Goal: Task Accomplishment & Management: Complete application form

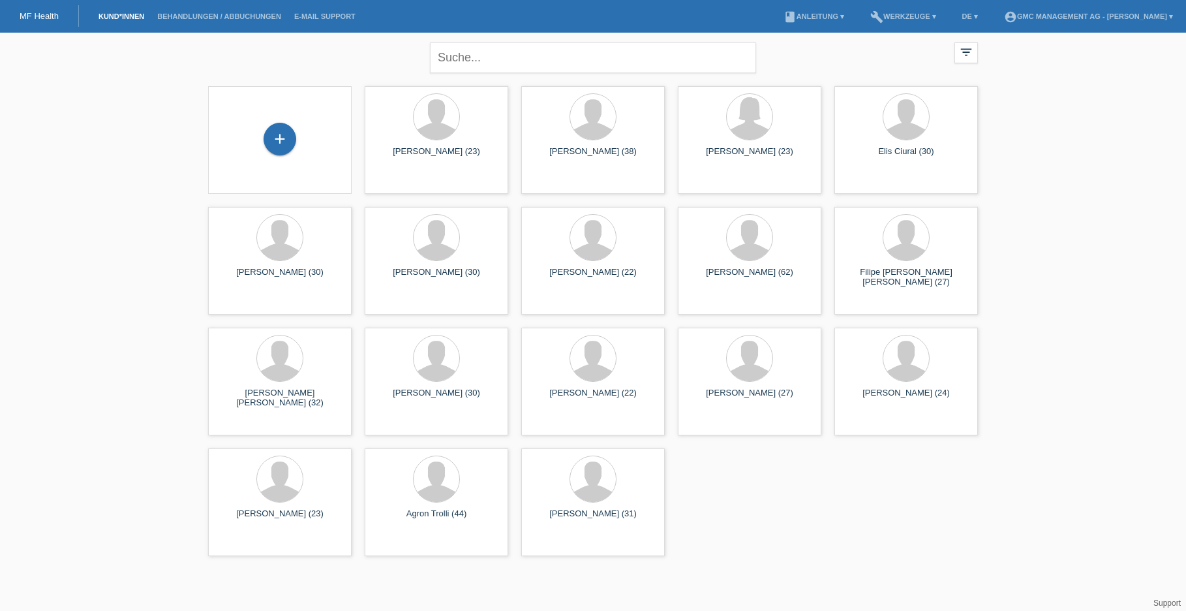
click at [262, 140] on div "+" at bounding box center [280, 140] width 123 height 35
click at [285, 136] on div "+" at bounding box center [279, 139] width 31 height 22
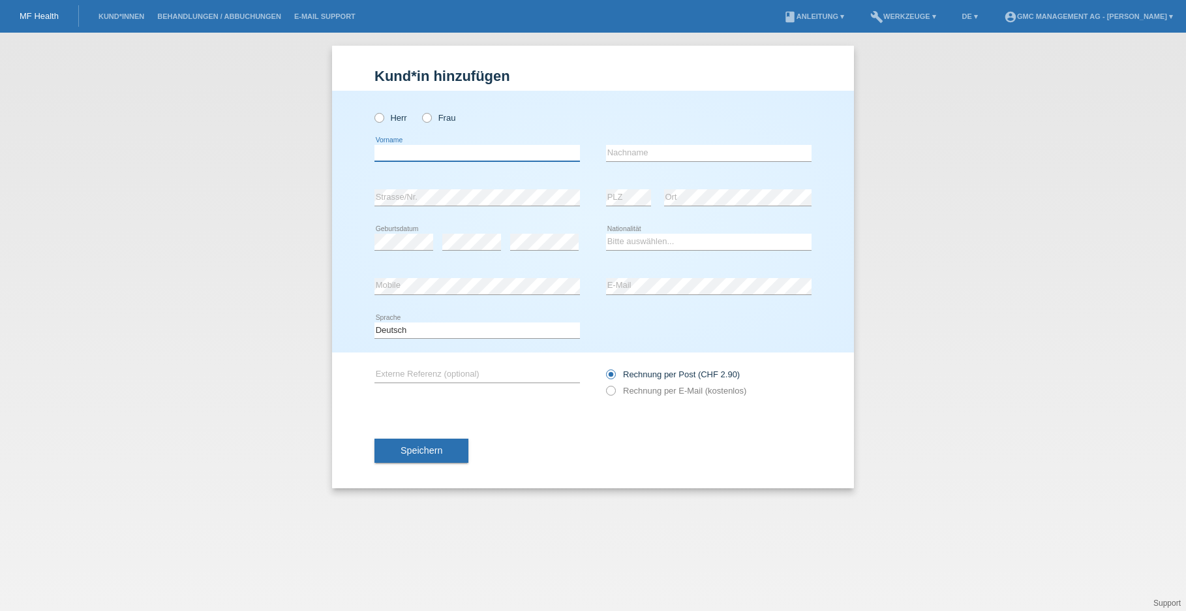
click at [383, 149] on input "text" at bounding box center [478, 153] width 206 height 16
type input "[PERSON_NAME]"
click at [373, 111] on icon at bounding box center [373, 111] width 0 height 0
click at [382, 120] on input "Herr" at bounding box center [379, 117] width 8 height 8
radio input "true"
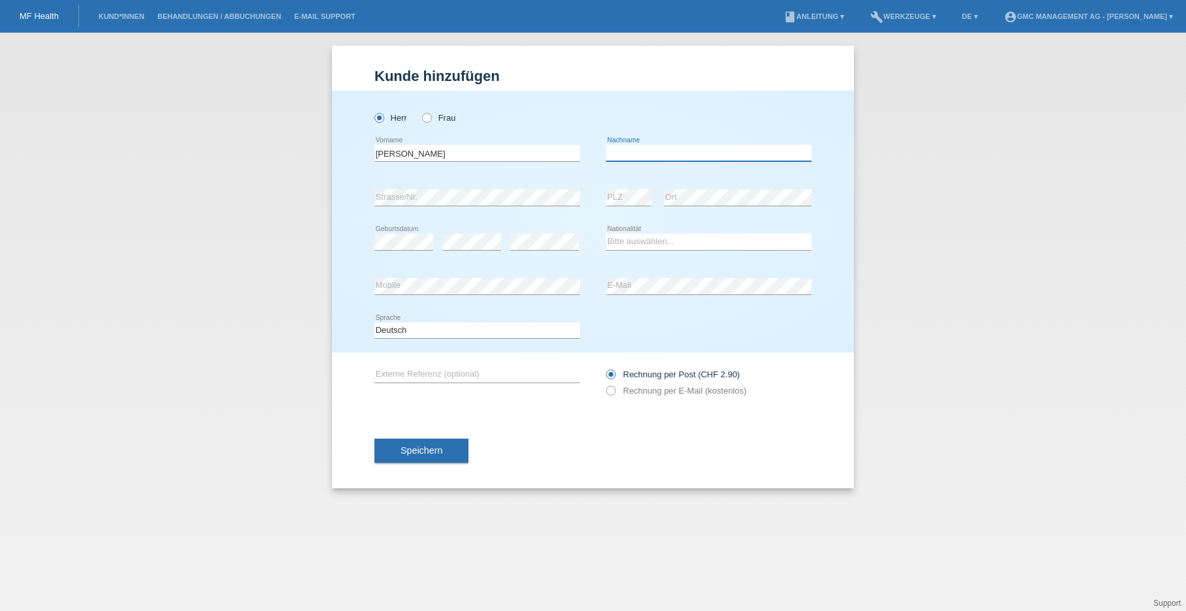
click at [707, 154] on input "text" at bounding box center [709, 153] width 206 height 16
type input "Domingues Matic"
click at [645, 245] on select "Bitte auswählen... Schweiz Deutschland Liechtenstein Österreich ------------ Af…" at bounding box center [709, 242] width 206 height 16
click at [653, 242] on select "Bitte auswählen... Schweiz Deutschland Liechtenstein Österreich ------------ Af…" at bounding box center [709, 242] width 206 height 16
select select "PT"
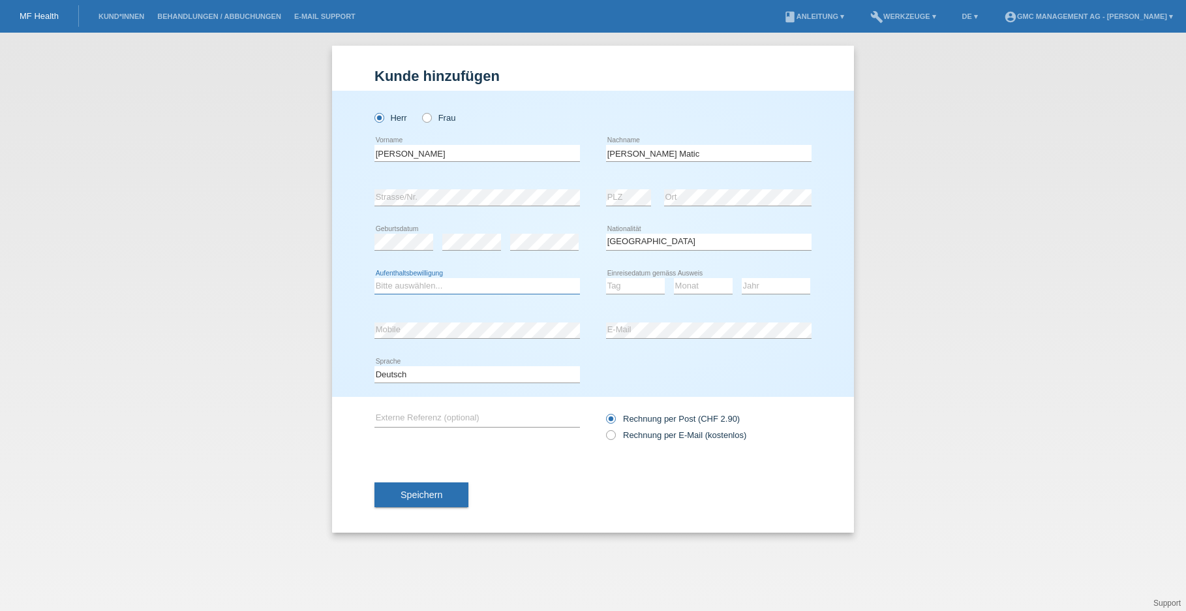
click at [469, 283] on select "Bitte auswählen... C B B - Flüchtlingsstatus Andere" at bounding box center [478, 286] width 206 height 16
select select "C"
click at [632, 288] on select "Tag 01 02 03 04 05 06 07 08 09 10 11" at bounding box center [635, 286] width 59 height 16
select select "05"
click at [696, 283] on select "Monat 01 02 03 04 05 06 07 08 09 10 11" at bounding box center [703, 286] width 59 height 16
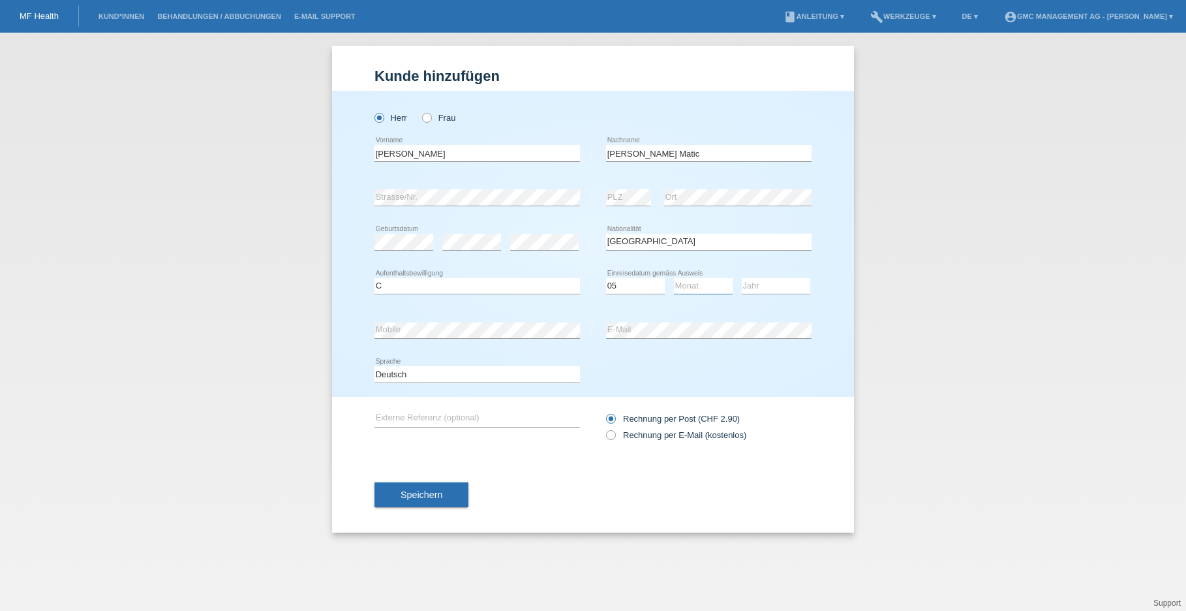
select select "12"
click at [757, 290] on select "Jahr 2025 2024 2023 2022 2021 2020 2019 2018 2017 2016 2015 2014 2013 2012 2011…" at bounding box center [776, 286] width 69 height 16
select select "1999"
click at [615, 439] on label "Rechnung per E-Mail (kostenlos)" at bounding box center [676, 435] width 140 height 10
click at [615, 439] on input "Rechnung per E-Mail (kostenlos)" at bounding box center [610, 438] width 8 height 16
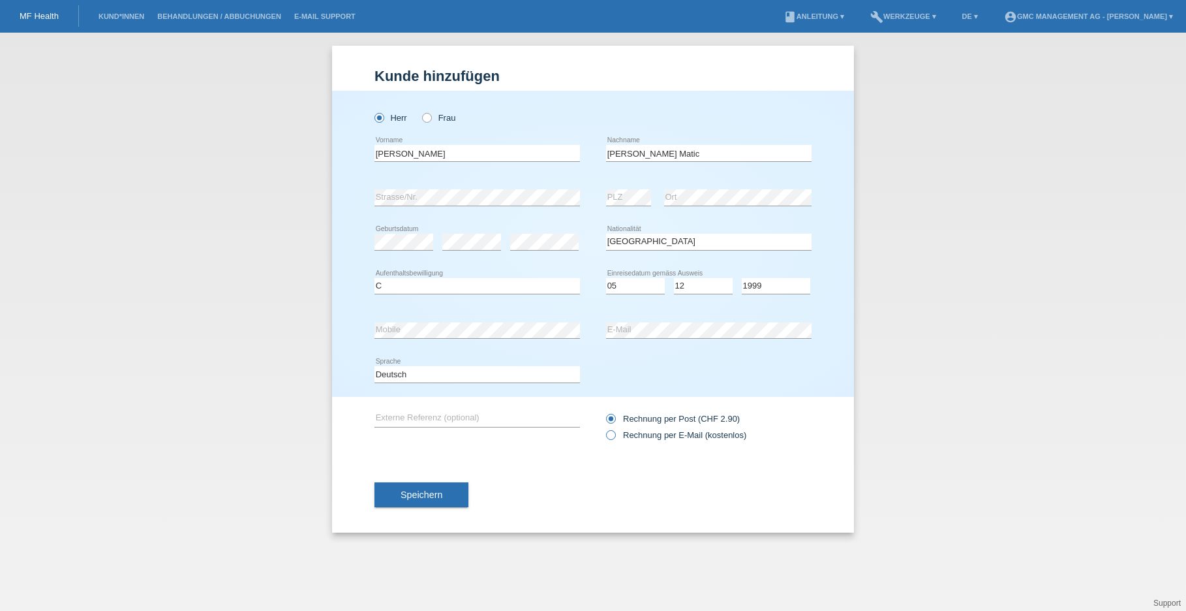
radio input "true"
click at [419, 490] on span "Speichern" at bounding box center [422, 494] width 42 height 10
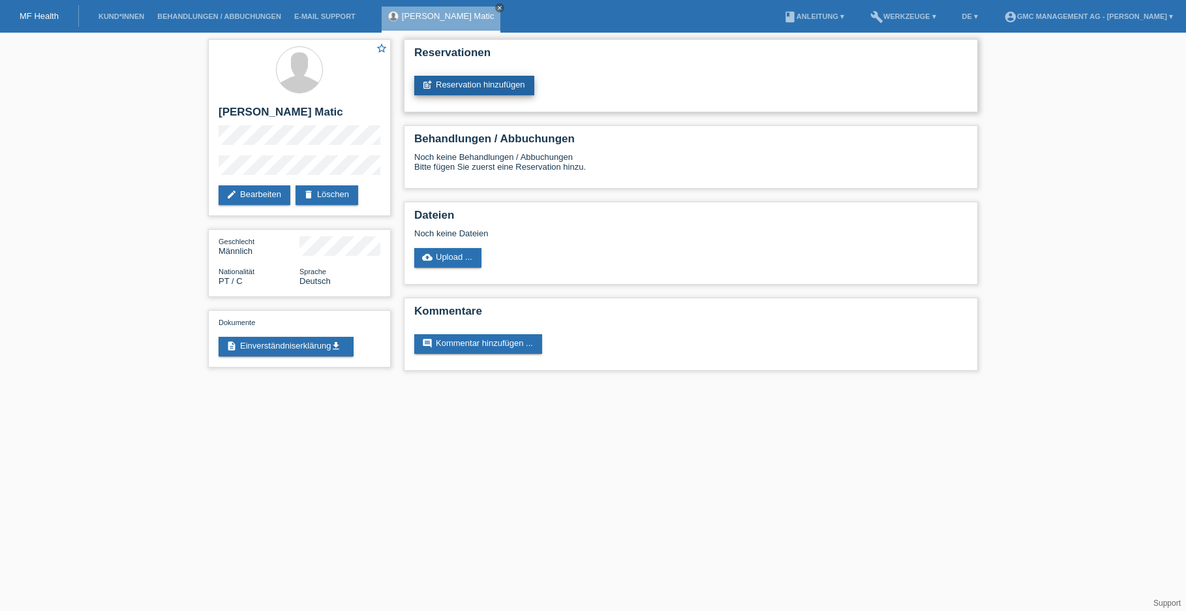
click at [498, 87] on link "post_add Reservation hinzufügen" at bounding box center [474, 86] width 120 height 20
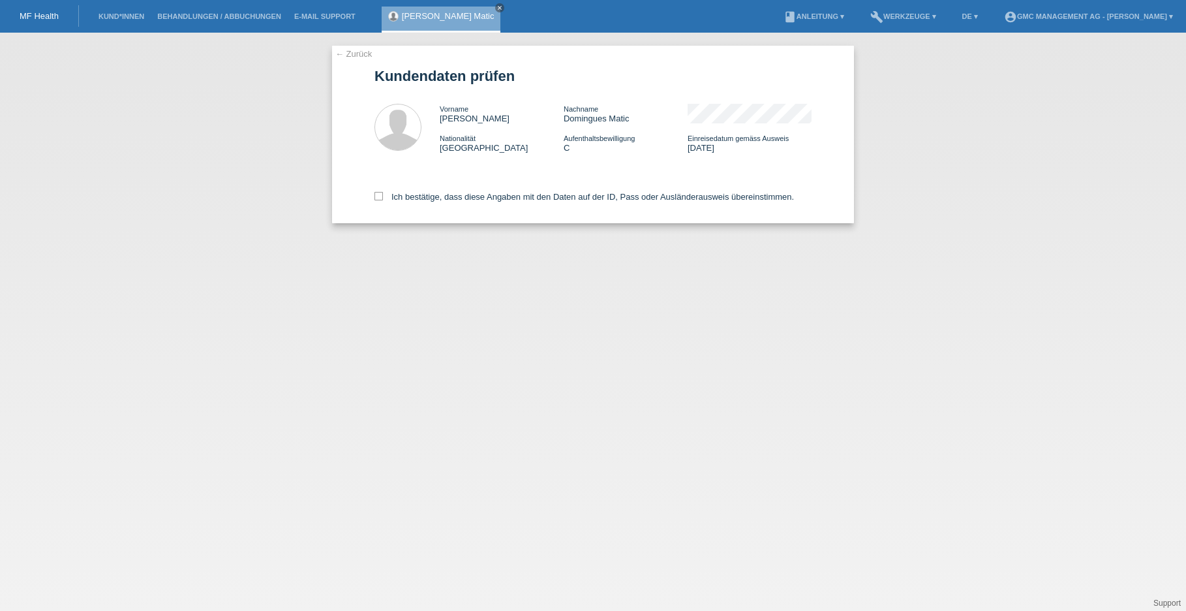
click at [373, 198] on div "← Zurück Kundendaten prüfen Vorname Gabriel Nachname Domingues Matic Nationalit…" at bounding box center [593, 135] width 522 height 178
click at [382, 196] on icon at bounding box center [379, 196] width 8 height 8
click at [382, 196] on input "Ich bestätige, dass diese Angaben mit den Daten auf der ID, Pass oder Ausländer…" at bounding box center [379, 196] width 8 height 8
checkbox input "true"
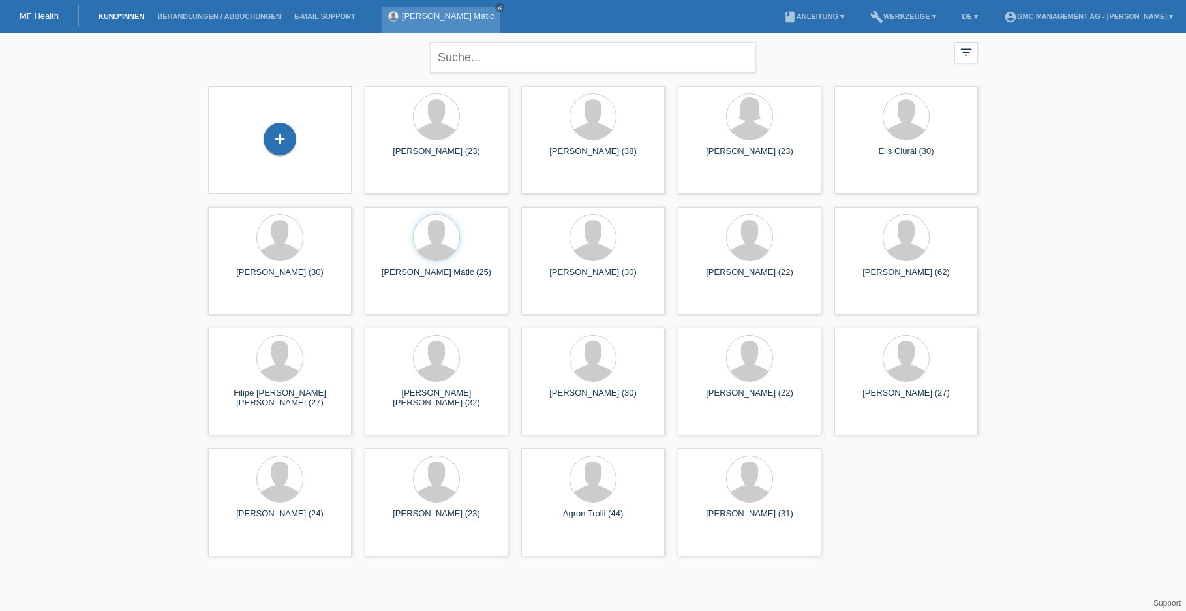
click at [441, 23] on div "[PERSON_NAME] Matic close" at bounding box center [441, 20] width 119 height 26
click at [445, 12] on link "Gabriel Domingues Matic" at bounding box center [448, 16] width 93 height 10
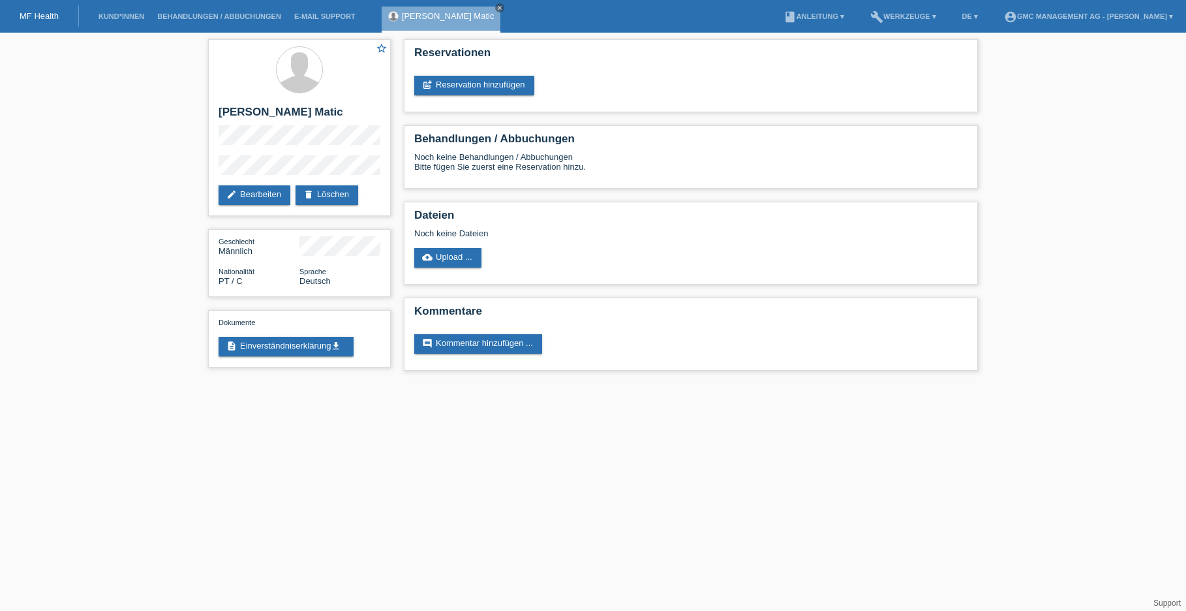
click at [503, 8] on icon "close" at bounding box center [500, 8] width 7 height 7
click at [112, 19] on link "Kund*innen" at bounding box center [121, 16] width 59 height 8
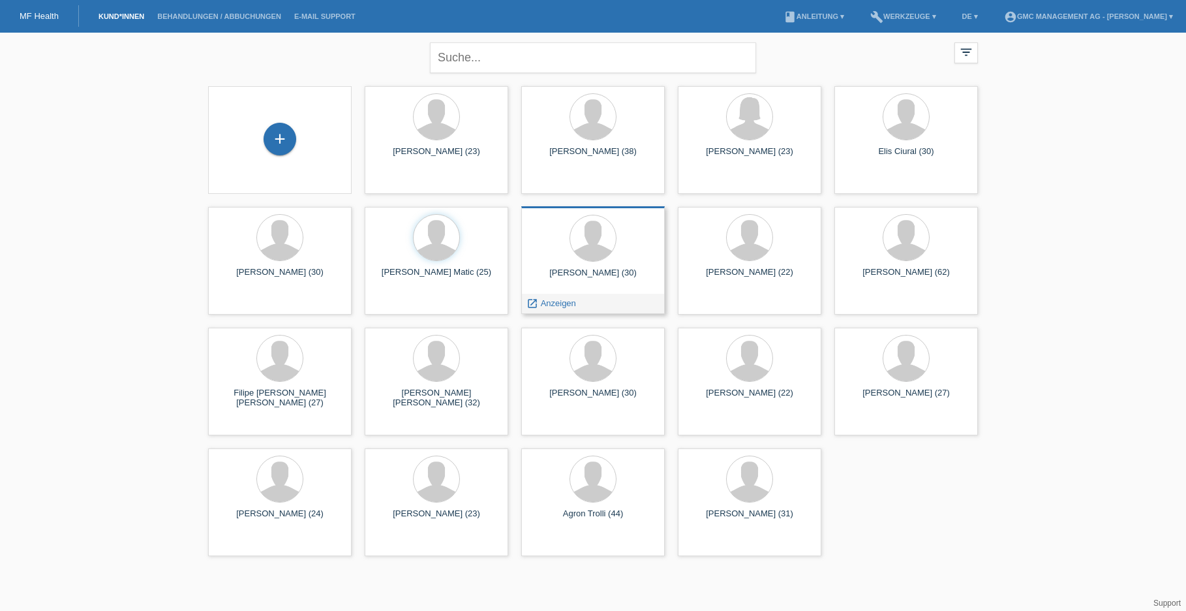
click at [566, 262] on div at bounding box center [593, 239] width 123 height 49
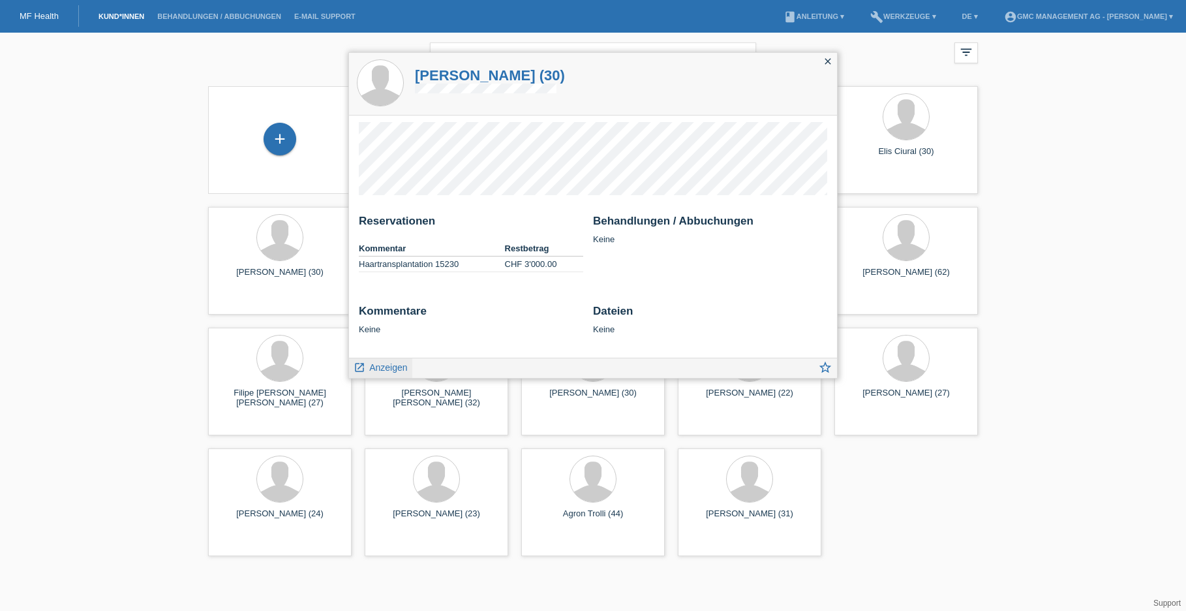
click at [374, 367] on span "Anzeigen" at bounding box center [388, 367] width 38 height 10
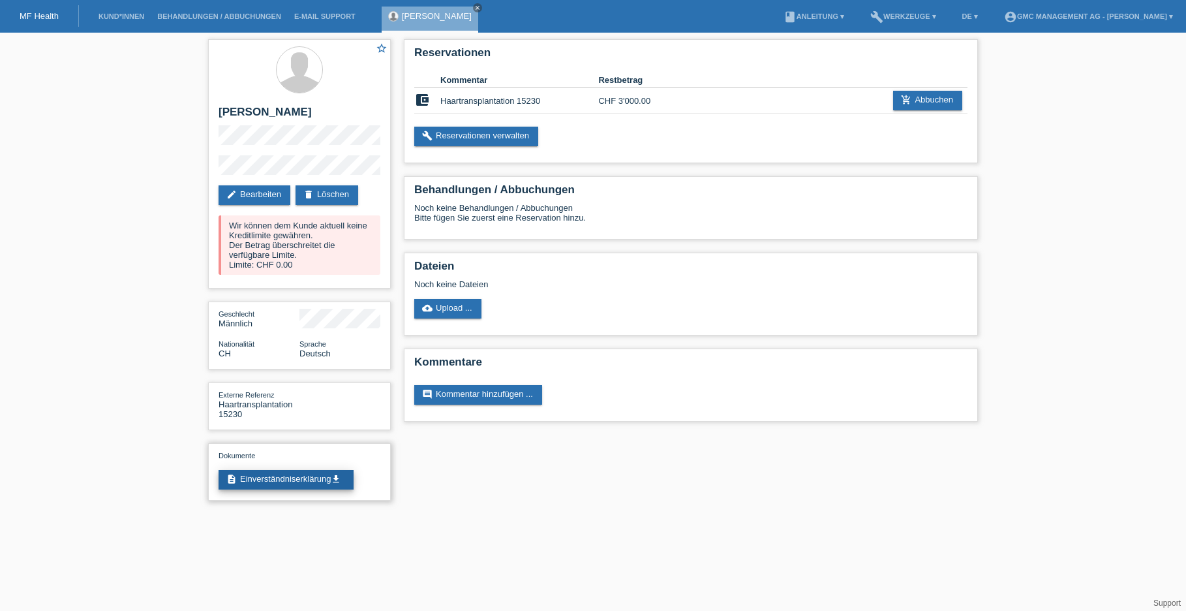
click at [271, 482] on link "description Einverständniserklärung get_app" at bounding box center [286, 480] width 135 height 20
click at [116, 260] on div "star_border [PERSON_NAME] edit Bearbeiten delete Löschen Wir können dem Kunde a…" at bounding box center [593, 273] width 1186 height 481
